Goal: Task Accomplishment & Management: Use online tool/utility

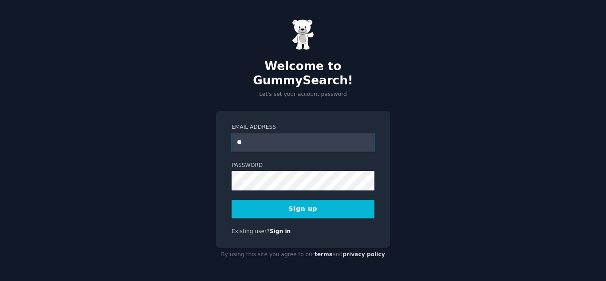
type input "**********"
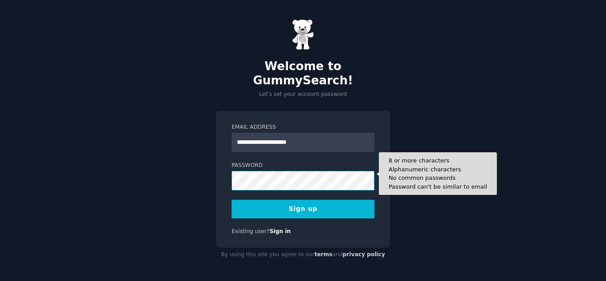
click at [232, 200] on button "Sign up" at bounding box center [303, 209] width 143 height 19
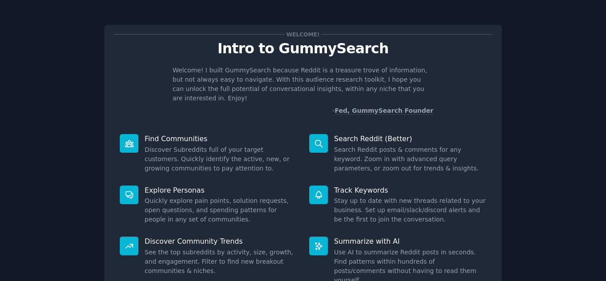
click at [367, 134] on p "Search Reddit (Better)" at bounding box center [410, 138] width 152 height 9
click at [407, 145] on dd "Search Reddit posts & comments for any keyword. Zoom in with advanced query par…" at bounding box center [410, 159] width 152 height 28
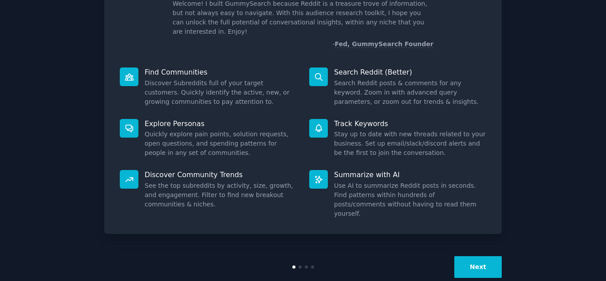
click at [482, 256] on button "Next" at bounding box center [477, 267] width 47 height 22
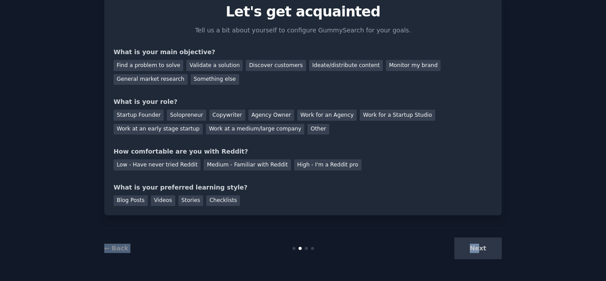
drag, startPoint x: 478, startPoint y: 254, endPoint x: 240, endPoint y: 213, distance: 242.2
click at [240, 213] on div "Your goals Let's get acquainted Tell us a bit about yourself to configure Gummy…" at bounding box center [303, 122] width 398 height 293
click at [245, 166] on div "Medium - Familiar with Reddit" at bounding box center [247, 164] width 87 height 11
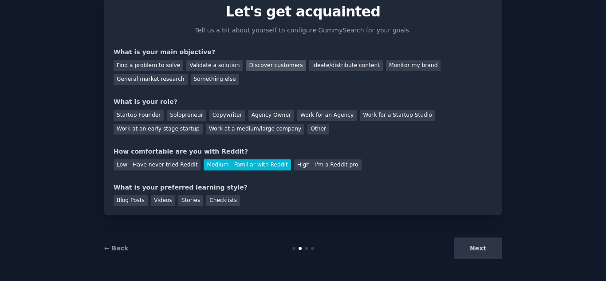
click at [267, 65] on div "Discover customers" at bounding box center [276, 65] width 60 height 11
click at [341, 71] on div "Find a problem to solve Validate a solution Discover customers Ideate/distribut…" at bounding box center [303, 71] width 379 height 28
click at [386, 67] on div "Monitor my brand" at bounding box center [413, 65] width 55 height 11
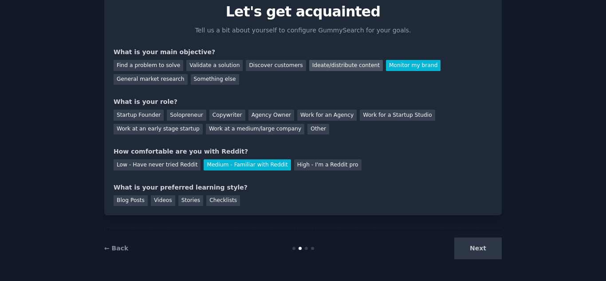
click at [332, 63] on div "Ideate/distribute content" at bounding box center [346, 65] width 74 height 11
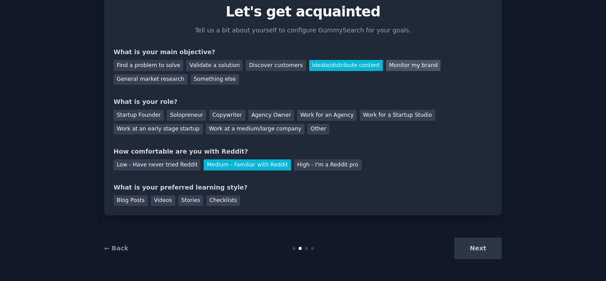
click at [386, 69] on div "Monitor my brand" at bounding box center [413, 65] width 55 height 11
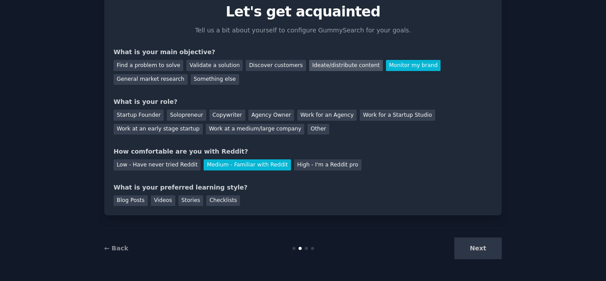
click at [334, 64] on div "Ideate/distribute content" at bounding box center [346, 65] width 74 height 11
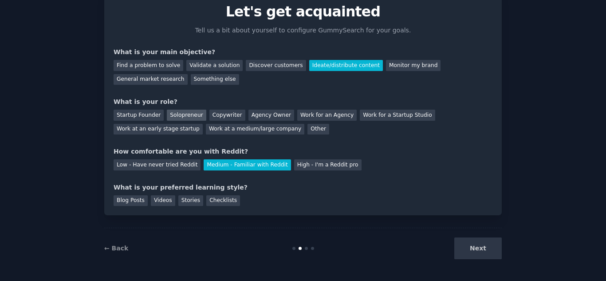
click at [180, 115] on div "Solopreneur" at bounding box center [186, 115] width 39 height 11
click at [481, 253] on div "Next" at bounding box center [435, 248] width 133 height 22
click at [158, 199] on div "Videos" at bounding box center [163, 200] width 24 height 11
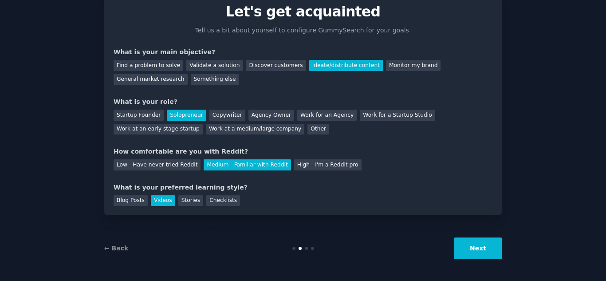
click at [490, 257] on button "Next" at bounding box center [477, 248] width 47 height 22
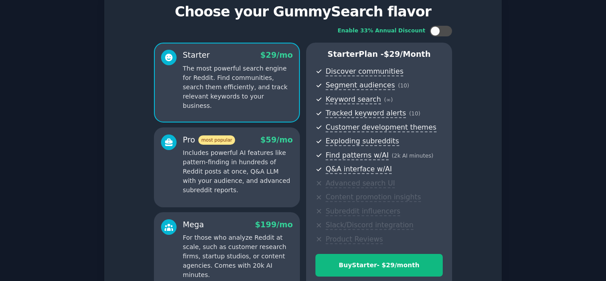
scroll to position [132, 0]
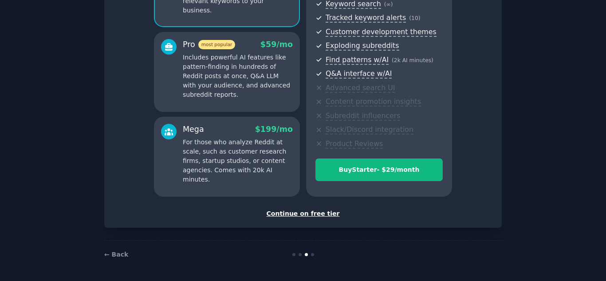
click at [320, 221] on div "Set up your account Choose your GummySearch flavor Enable 33% Annual Discount S…" at bounding box center [303, 60] width 398 height 335
click at [310, 216] on div "Continue on free tier" at bounding box center [303, 213] width 379 height 9
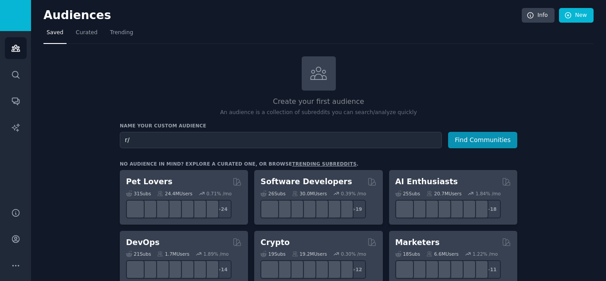
type input "r"
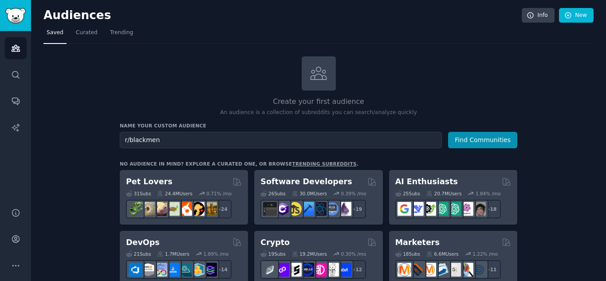
type input "r/blackmen"
click at [448, 132] on button "Find Communities" at bounding box center [482, 140] width 69 height 16
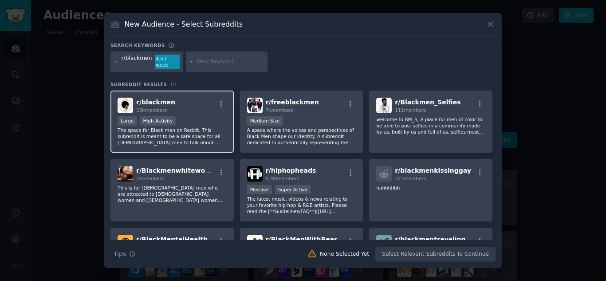
drag, startPoint x: 154, startPoint y: 100, endPoint x: 149, endPoint y: 99, distance: 5.6
click at [149, 99] on span "r/ blackmen" at bounding box center [155, 102] width 39 height 7
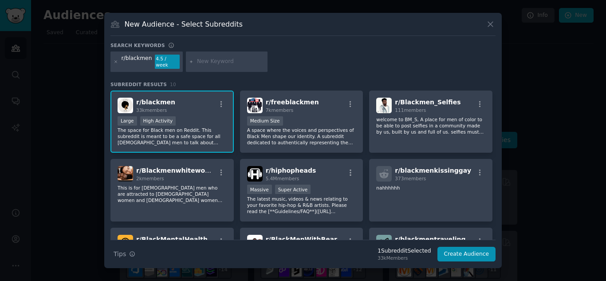
click at [160, 130] on p "The space for Black men on Reddit. This subreddit is meant to be a safe space f…" at bounding box center [172, 136] width 109 height 19
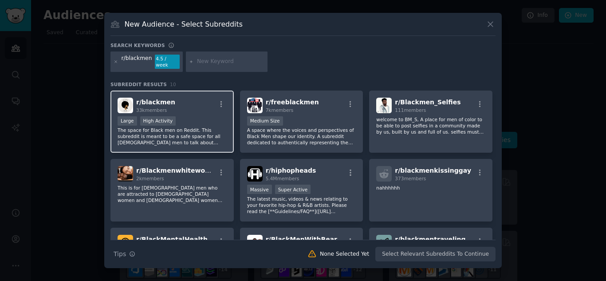
click at [163, 131] on p "The space for Black men on Reddit. This subreddit is meant to be a safe space f…" at bounding box center [172, 136] width 109 height 19
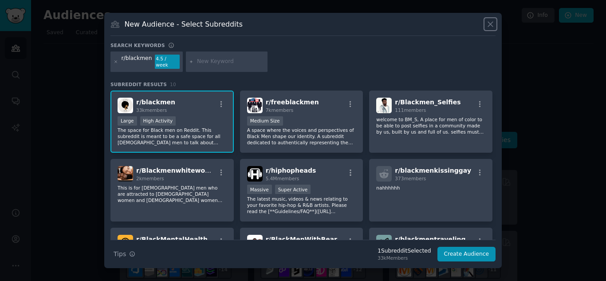
click at [489, 29] on icon at bounding box center [490, 24] width 9 height 9
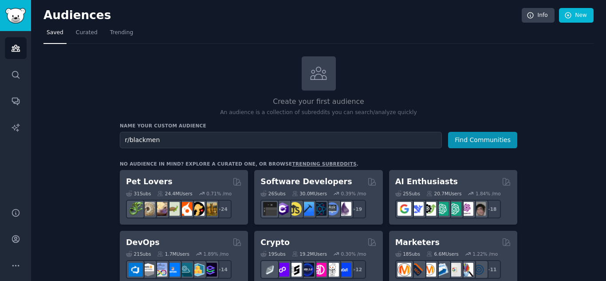
click at [347, 72] on div "Create your first audience An audience is a collection of subreddits you can se…" at bounding box center [319, 86] width 398 height 60
type input "r"
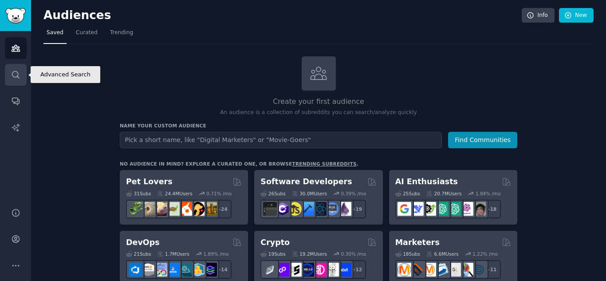
click at [23, 85] on link "Search" at bounding box center [16, 75] width 22 height 22
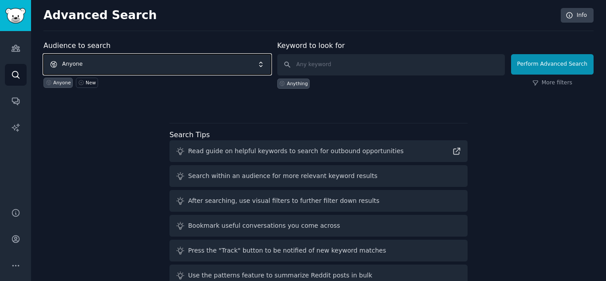
click at [217, 67] on span "Anyone" at bounding box center [157, 64] width 228 height 20
